Goal: Find specific page/section: Find specific page/section

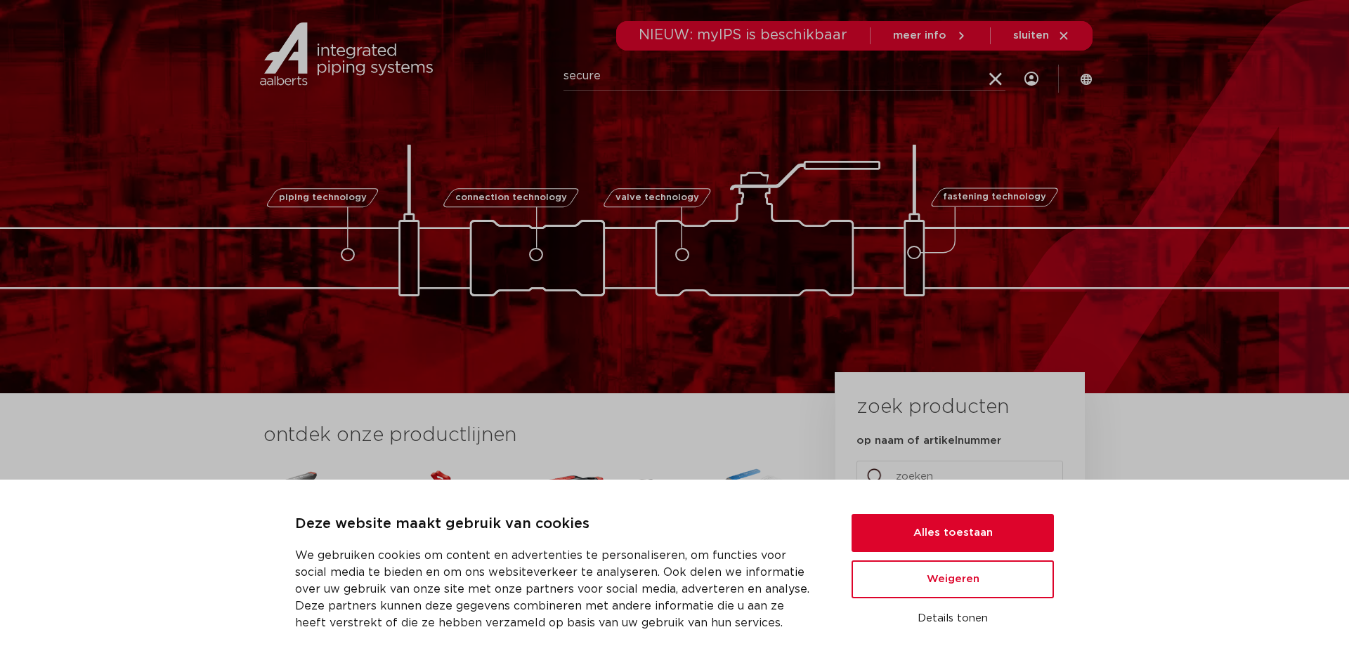
type input "secure"
click button "Zoeken" at bounding box center [0, 0] width 0 height 0
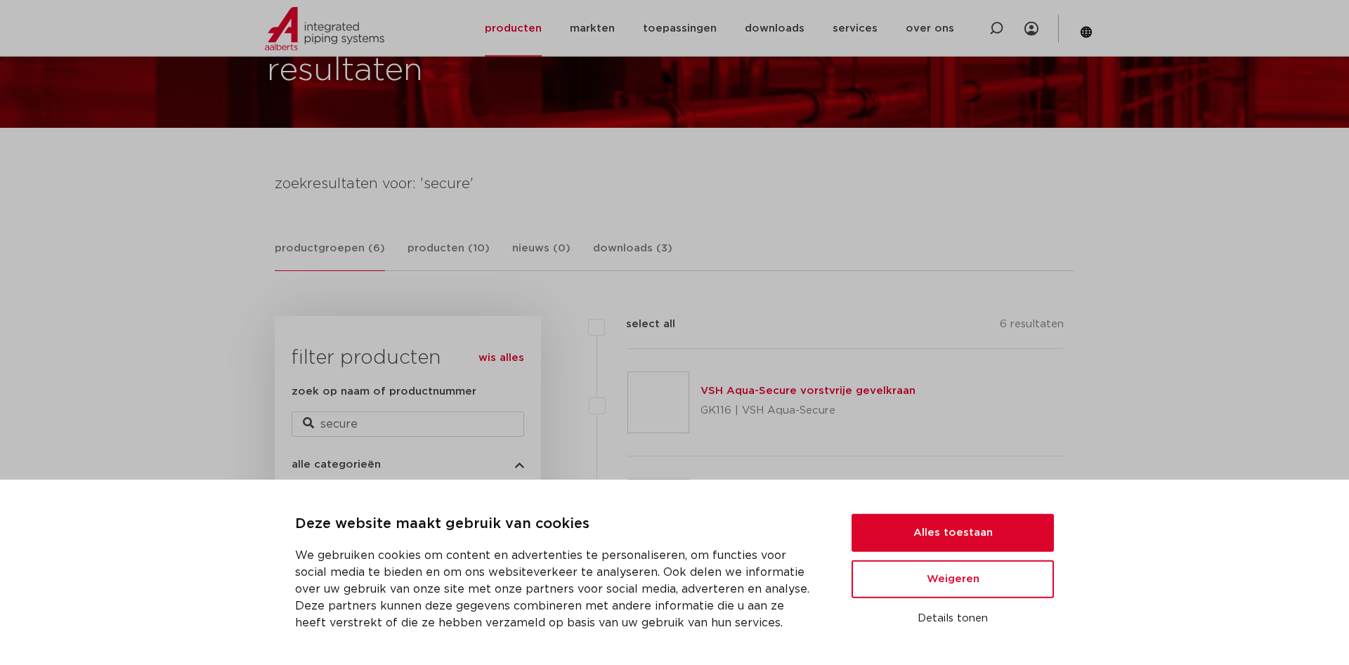
scroll to position [232, 0]
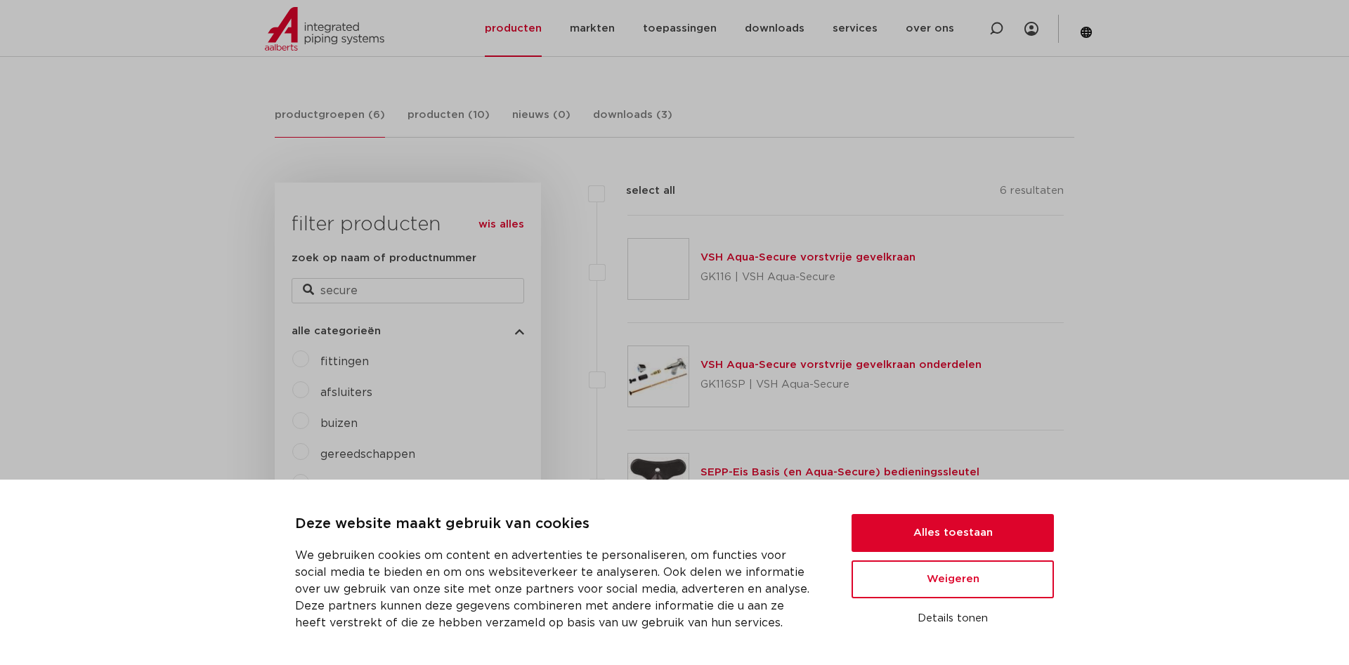
click at [724, 361] on link "VSH Aqua-Secure vorstvrije gevelkraan onderdelen" at bounding box center [841, 365] width 281 height 11
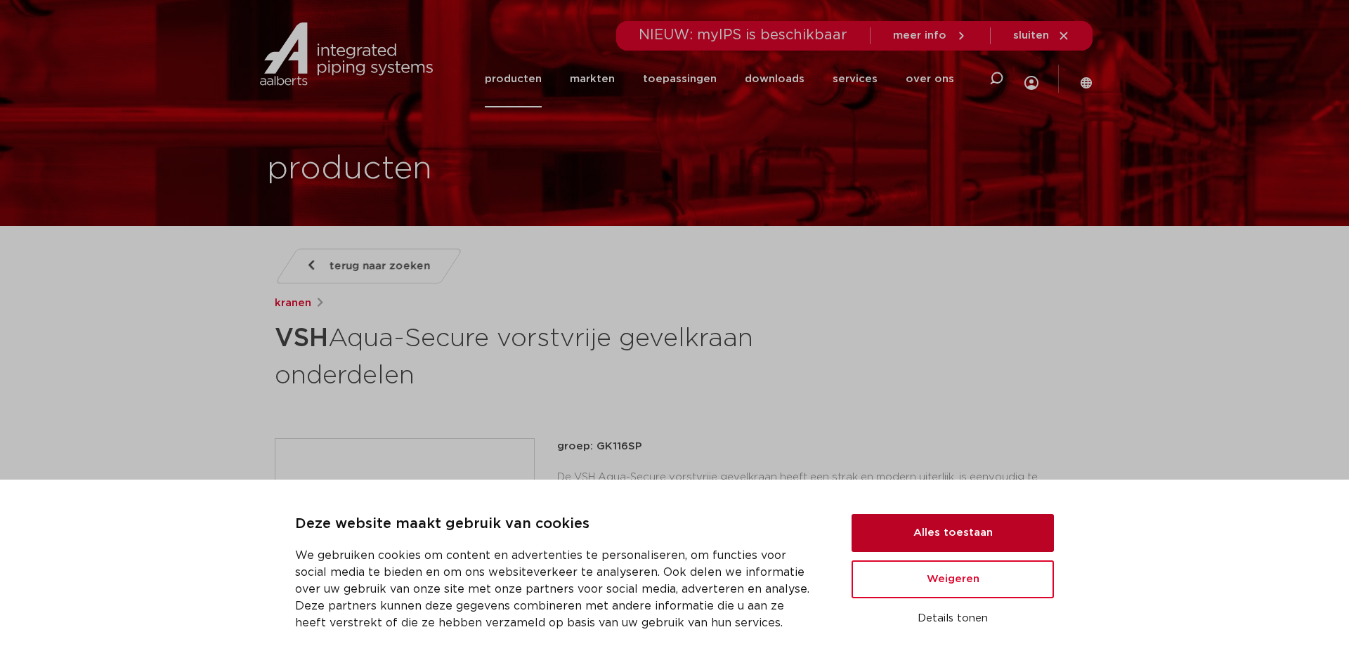
click at [961, 532] on button "Alles toestaan" at bounding box center [953, 533] width 202 height 38
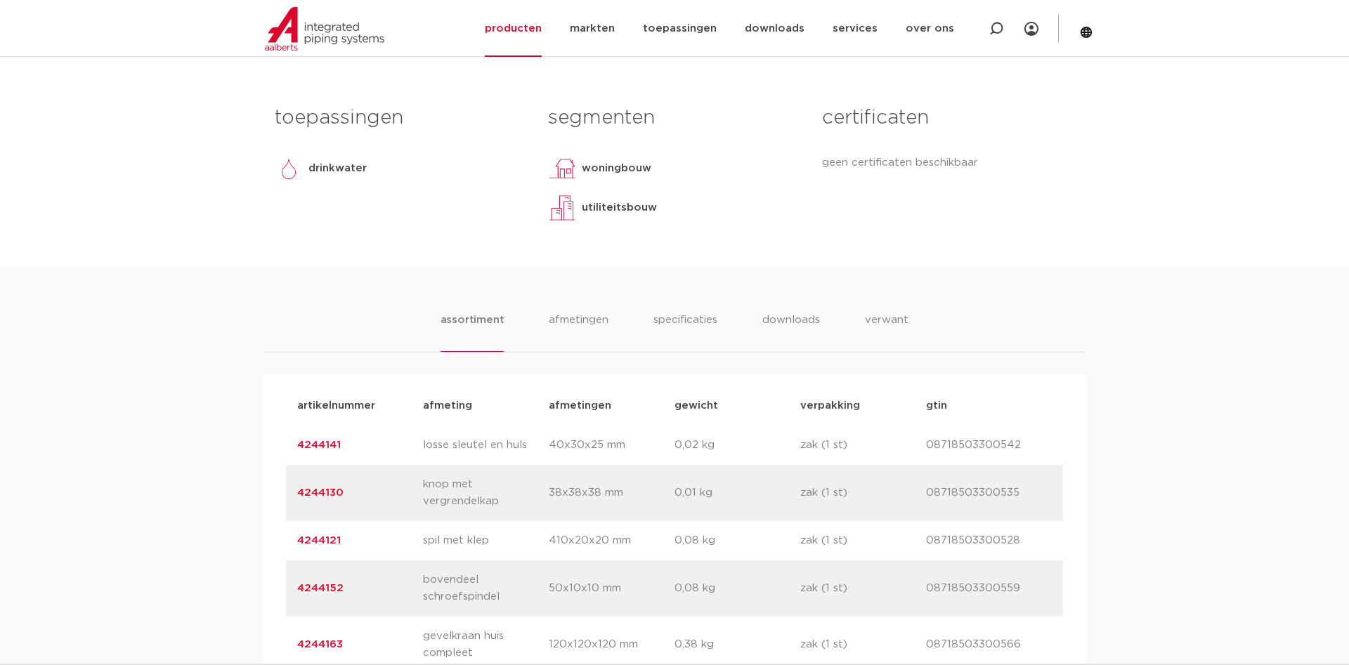
scroll to position [860, 0]
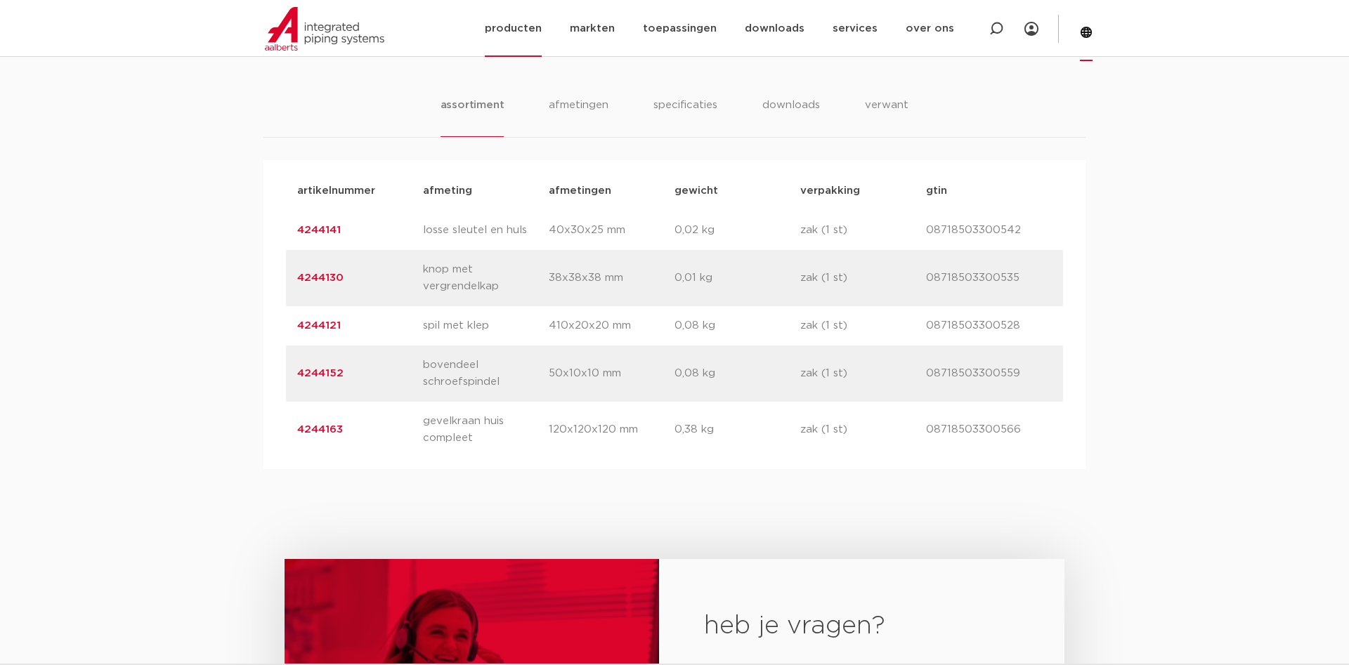
click at [1090, 30] on icon at bounding box center [1086, 32] width 11 height 11
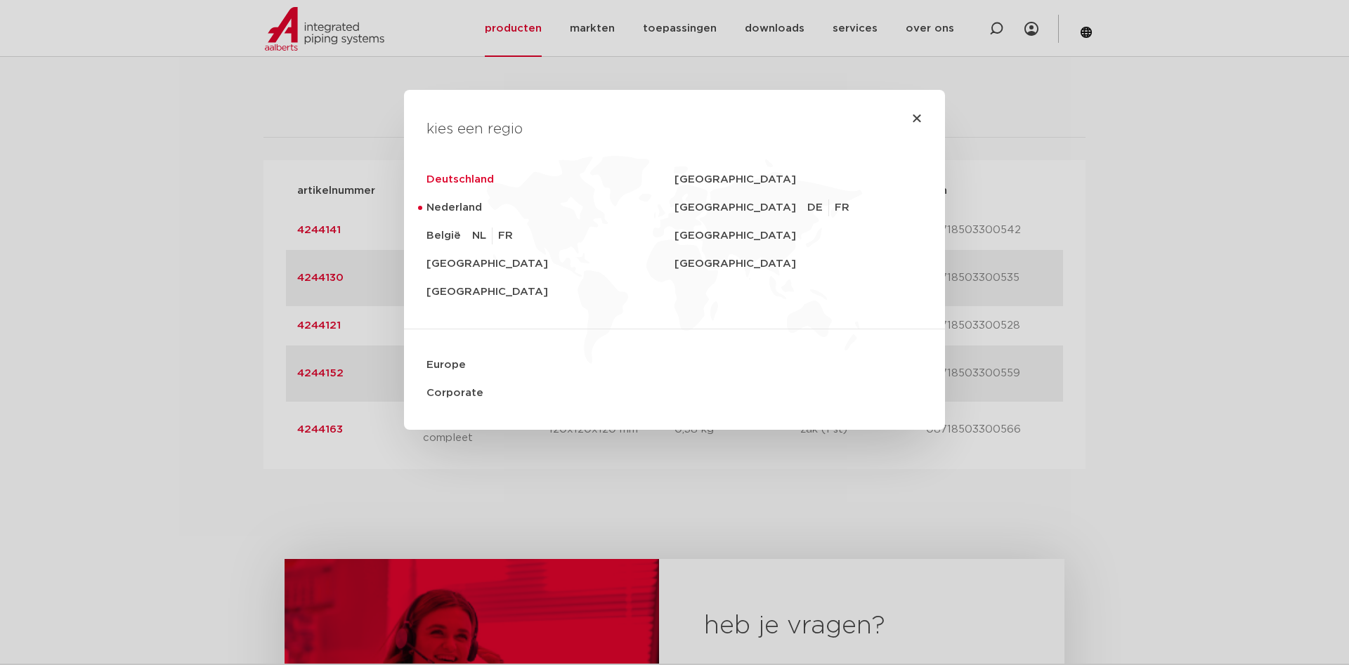
click at [472, 174] on link "Deutschland" at bounding box center [551, 180] width 248 height 28
